Goal: Transaction & Acquisition: Purchase product/service

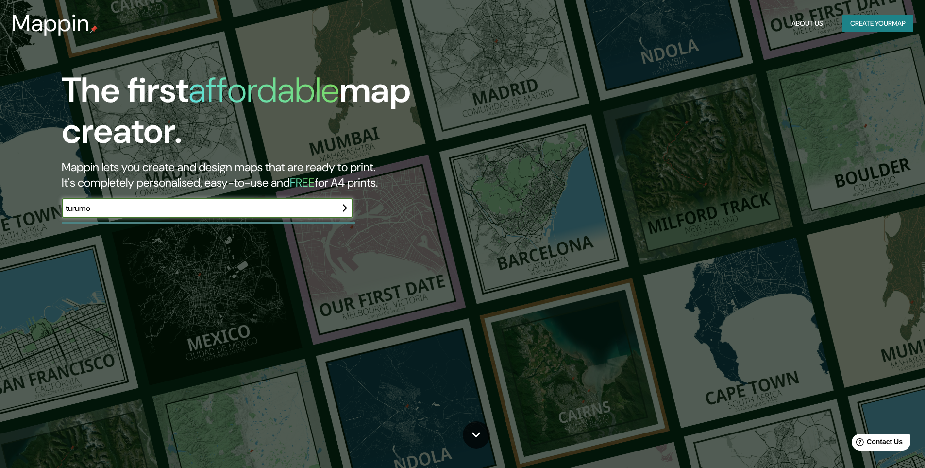
type input "turumo"
click at [345, 209] on icon "button" at bounding box center [343, 208] width 8 height 8
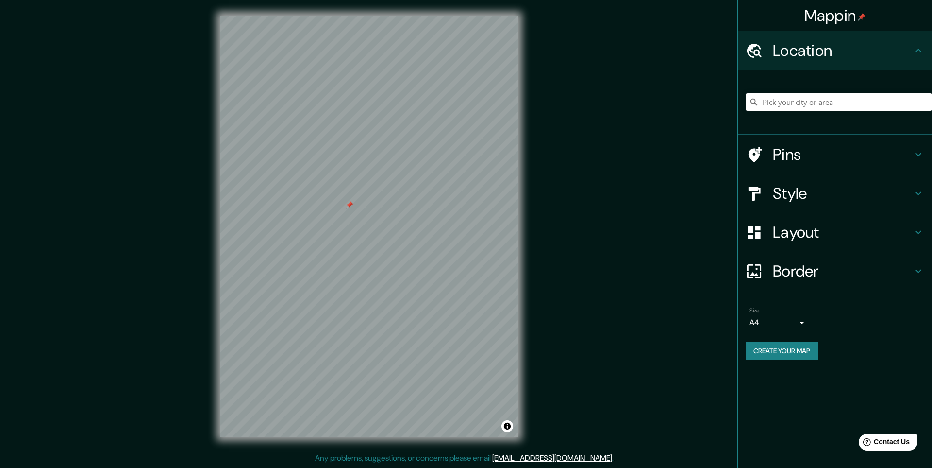
click at [924, 291] on ul "Location Pins Style Layout Border Choose a border. Hint : you can make layers o…" at bounding box center [835, 201] width 194 height 340
click at [772, 102] on input "Pick your city or area" at bounding box center [839, 101] width 186 height 17
type input "[GEOGRAPHIC_DATA]"
click at [355, 16] on div at bounding box center [369, 16] width 298 height 0
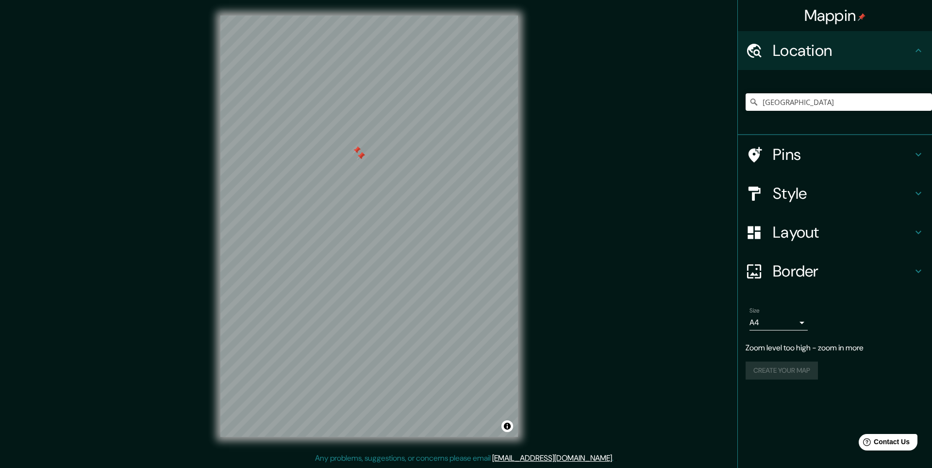
click at [357, 151] on div at bounding box center [357, 150] width 8 height 8
click at [922, 193] on icon at bounding box center [919, 193] width 12 height 12
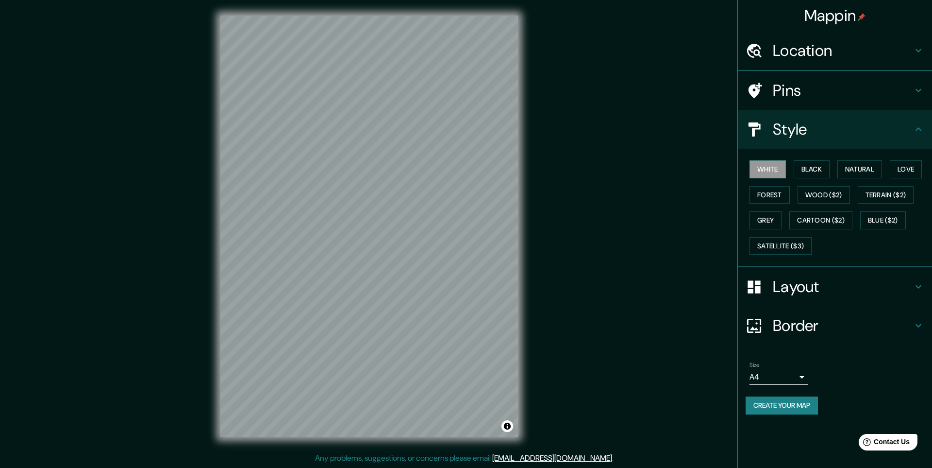
click at [922, 193] on div "White Black Natural Love Forest Wood ($2) Terrain ($2) Grey Cartoon ($2) Blue (…" at bounding box center [835, 208] width 194 height 118
